Goal: Task Accomplishment & Management: Complete application form

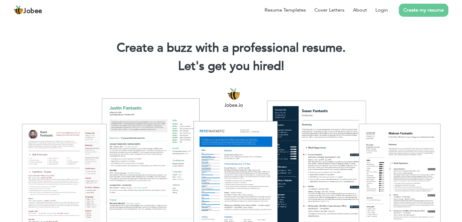
click at [388, 9] on li "Create my resume" at bounding box center [418, 10] width 60 height 16
click at [384, 10] on link "Login" at bounding box center [381, 9] width 12 height 7
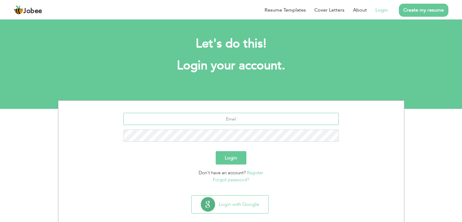
click at [248, 121] on input "text" at bounding box center [230, 119] width 215 height 12
click at [246, 115] on input "text" at bounding box center [230, 119] width 215 height 12
click at [245, 121] on input "text" at bounding box center [230, 119] width 215 height 12
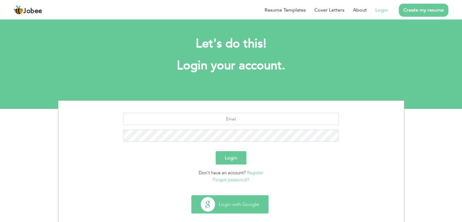
click at [239, 207] on button "Login with Google" at bounding box center [230, 204] width 76 height 18
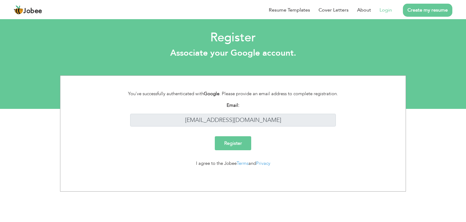
click at [238, 145] on input "Register" at bounding box center [233, 143] width 36 height 14
